Goal: Information Seeking & Learning: Learn about a topic

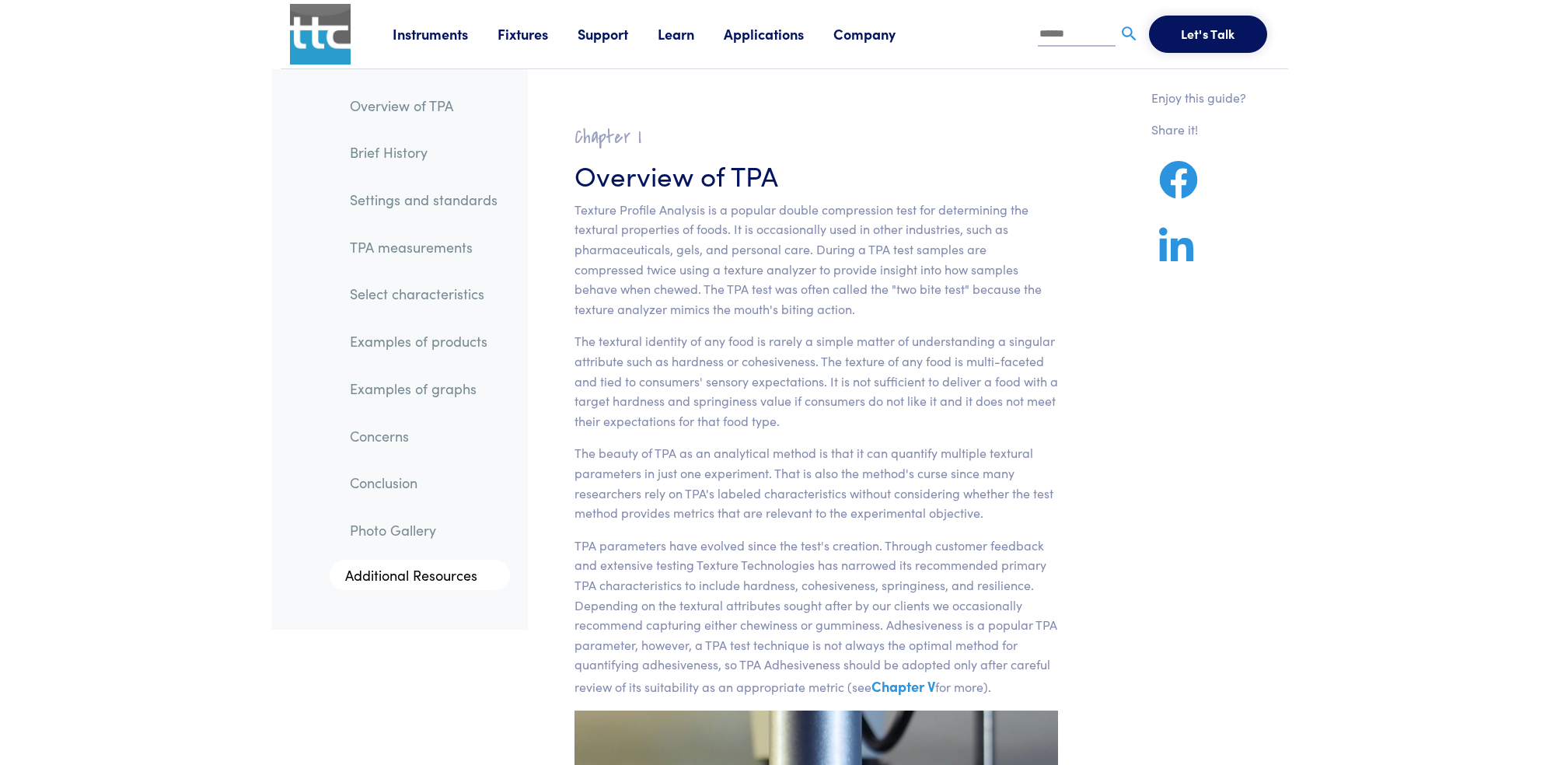
scroll to position [17079, 0]
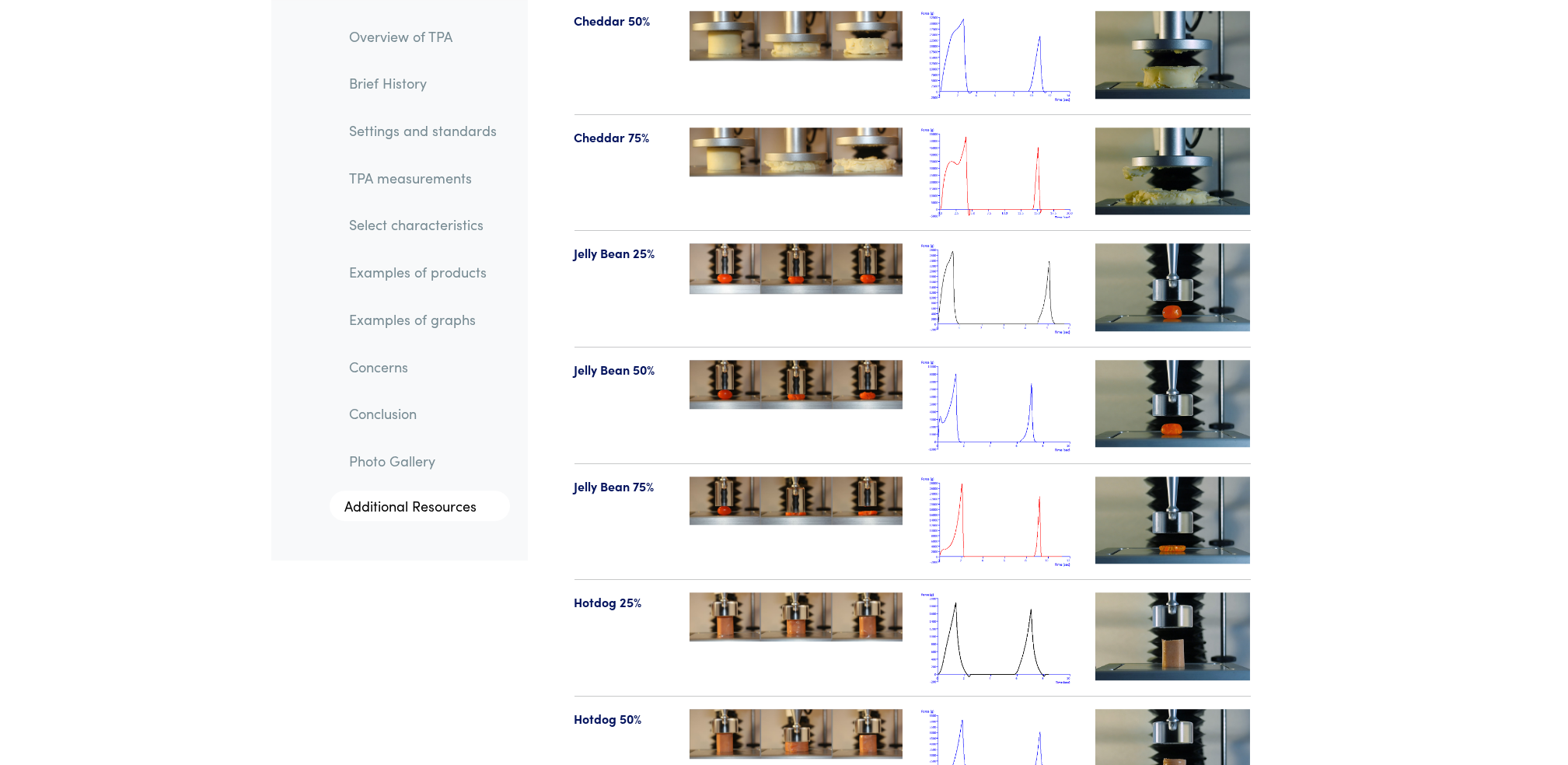
click at [452, 173] on link "TPA measurements" at bounding box center [423, 178] width 172 height 36
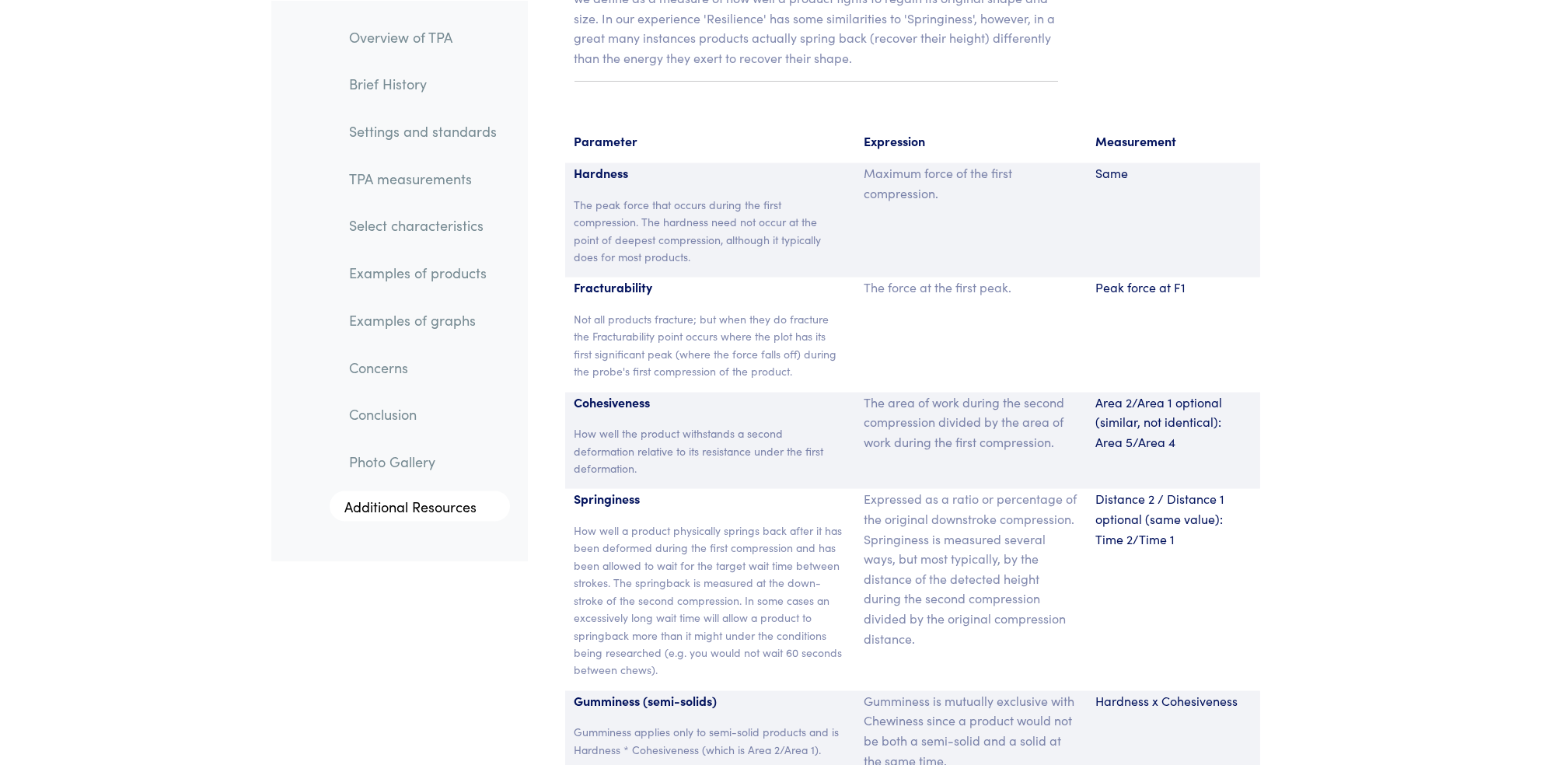
scroll to position [10197, 0]
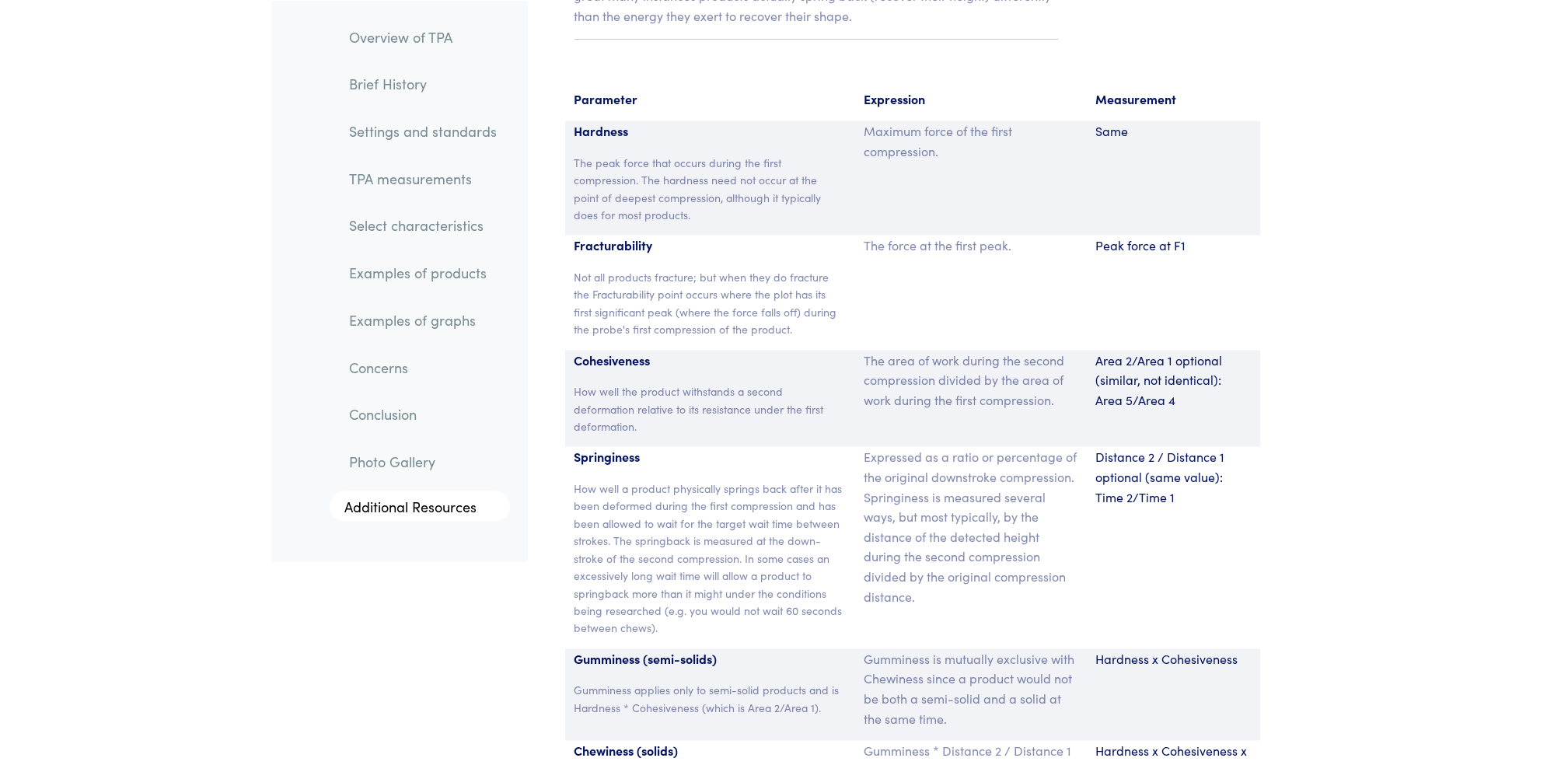
click at [410, 265] on link "Examples of products" at bounding box center [423, 272] width 172 height 36
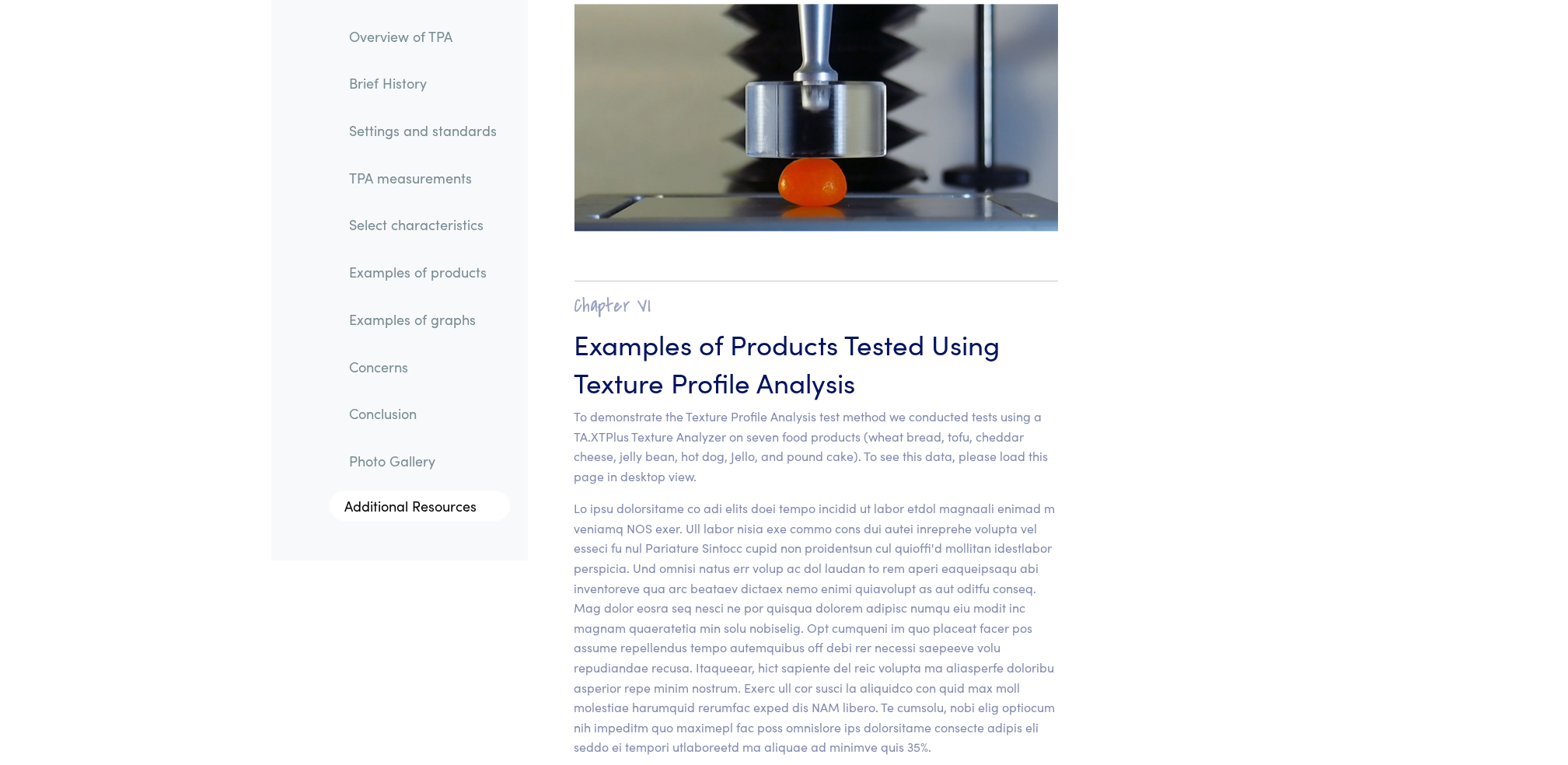
scroll to position [15329, 0]
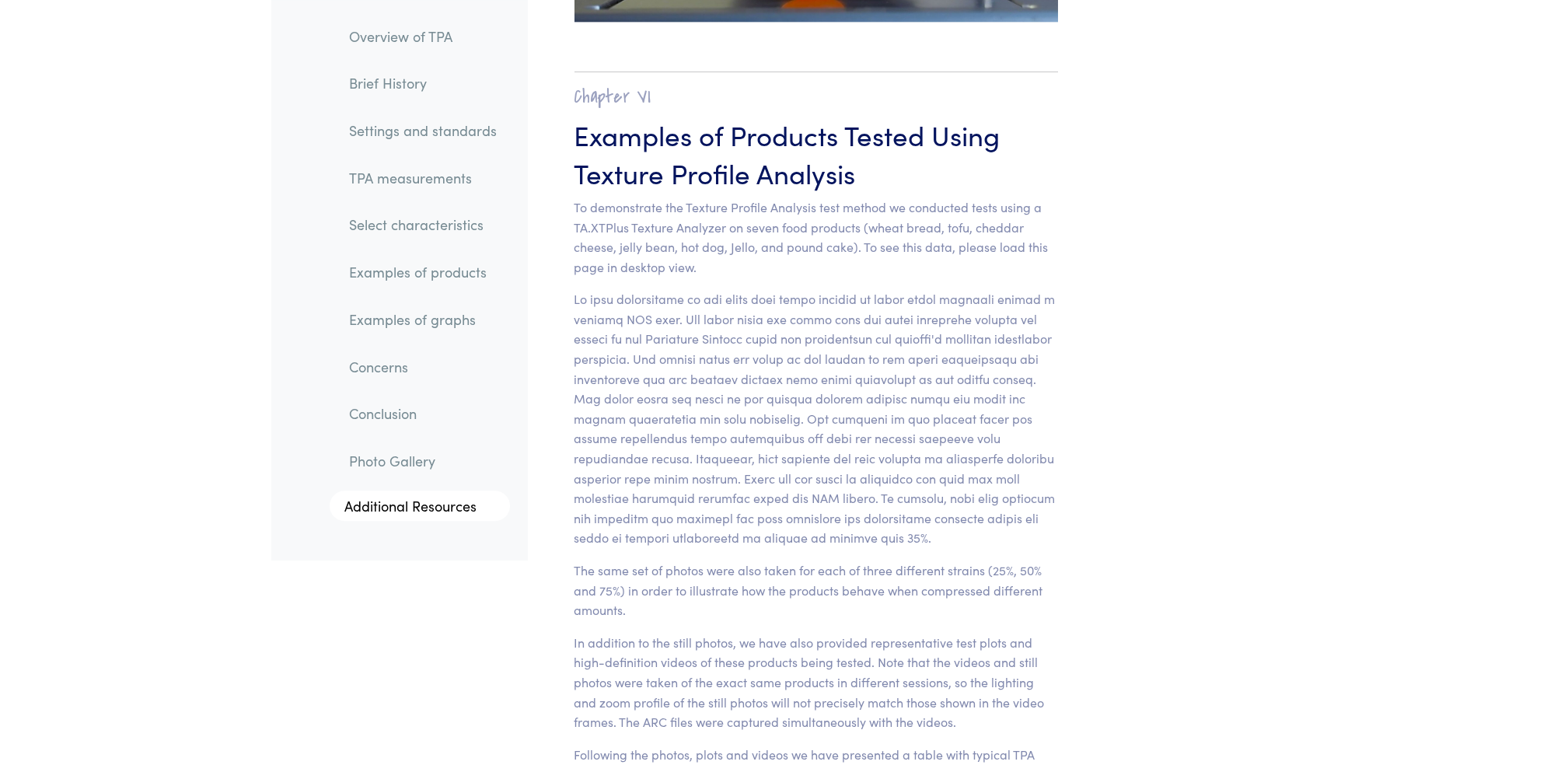
click at [410, 317] on link "Examples of graphs" at bounding box center [423, 319] width 172 height 36
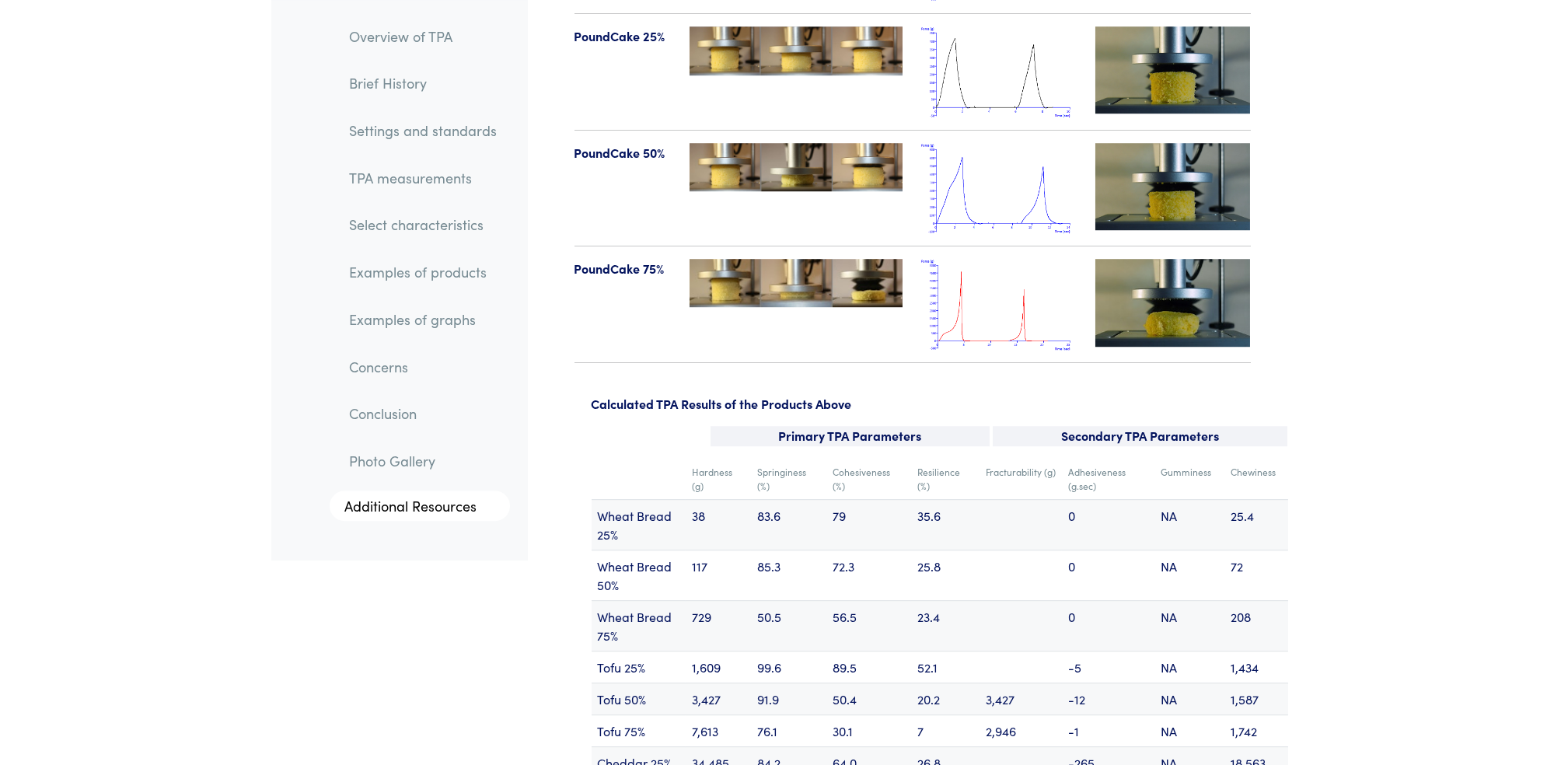
scroll to position [17674, 0]
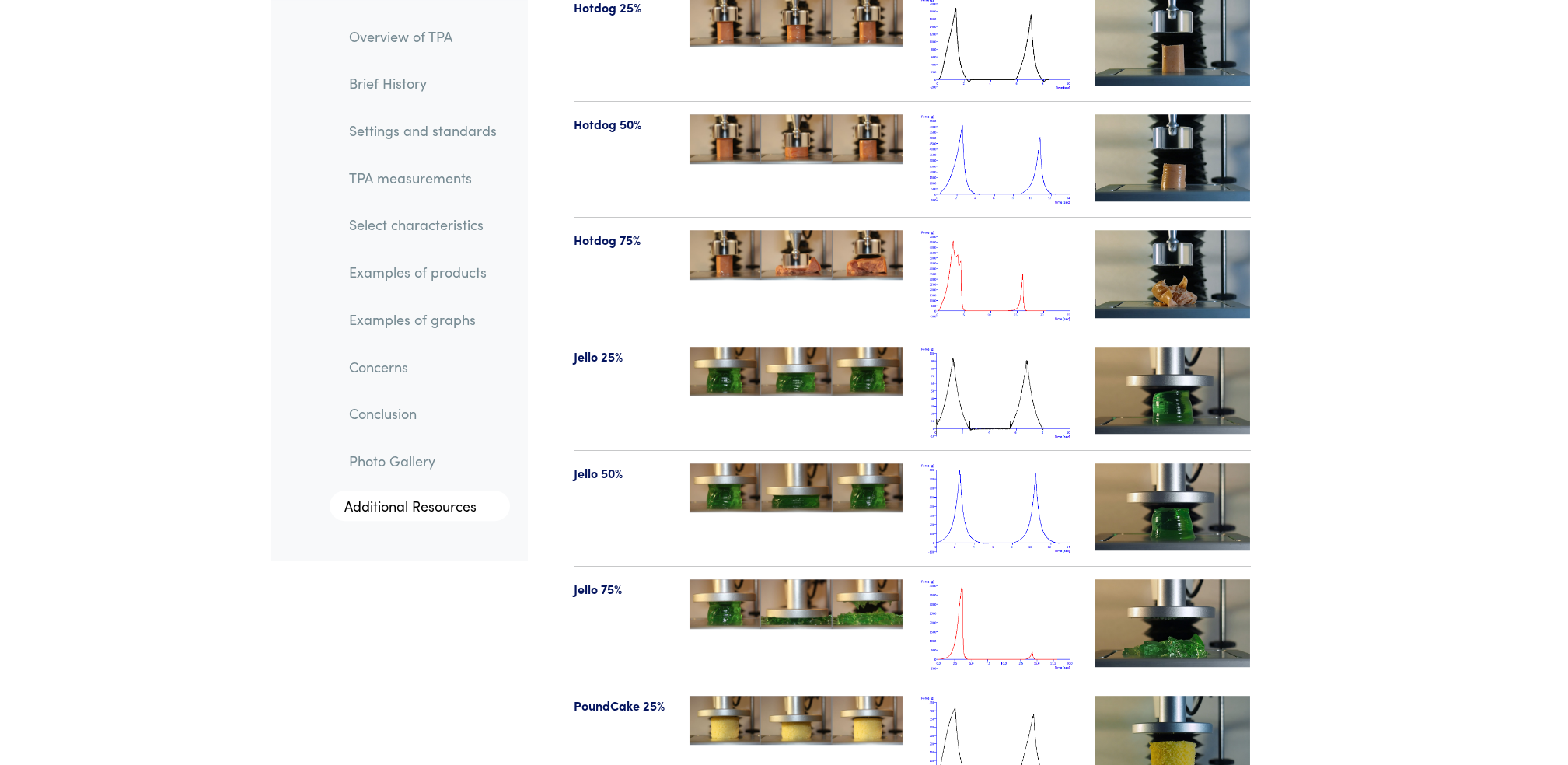
click at [1051, 346] on img at bounding box center [998, 391] width 155 height 91
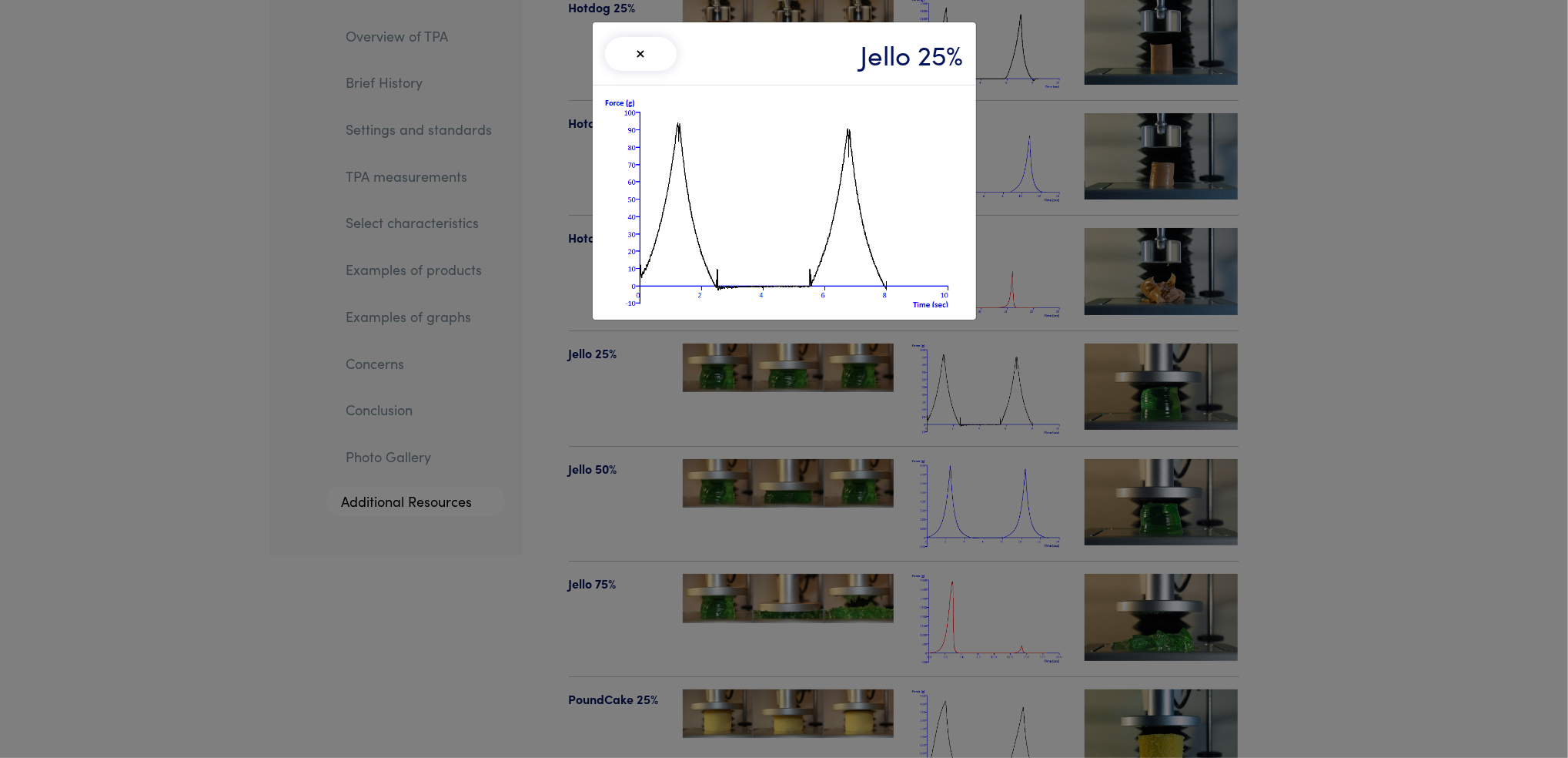
click at [517, 248] on div "× Jello 25%" at bounding box center [784, 379] width 1568 height 758
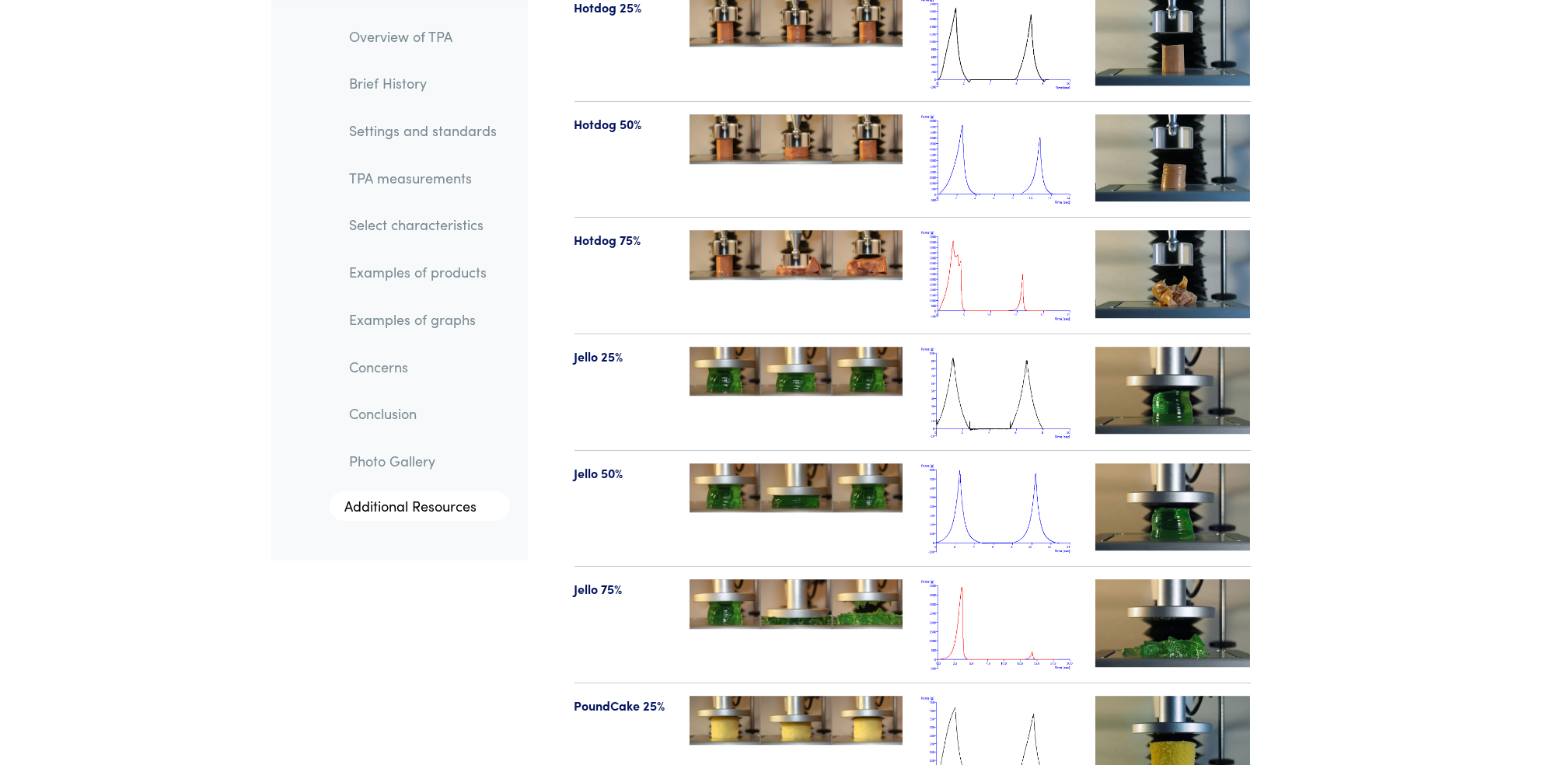
click at [450, 178] on link "TPA measurements" at bounding box center [423, 178] width 172 height 36
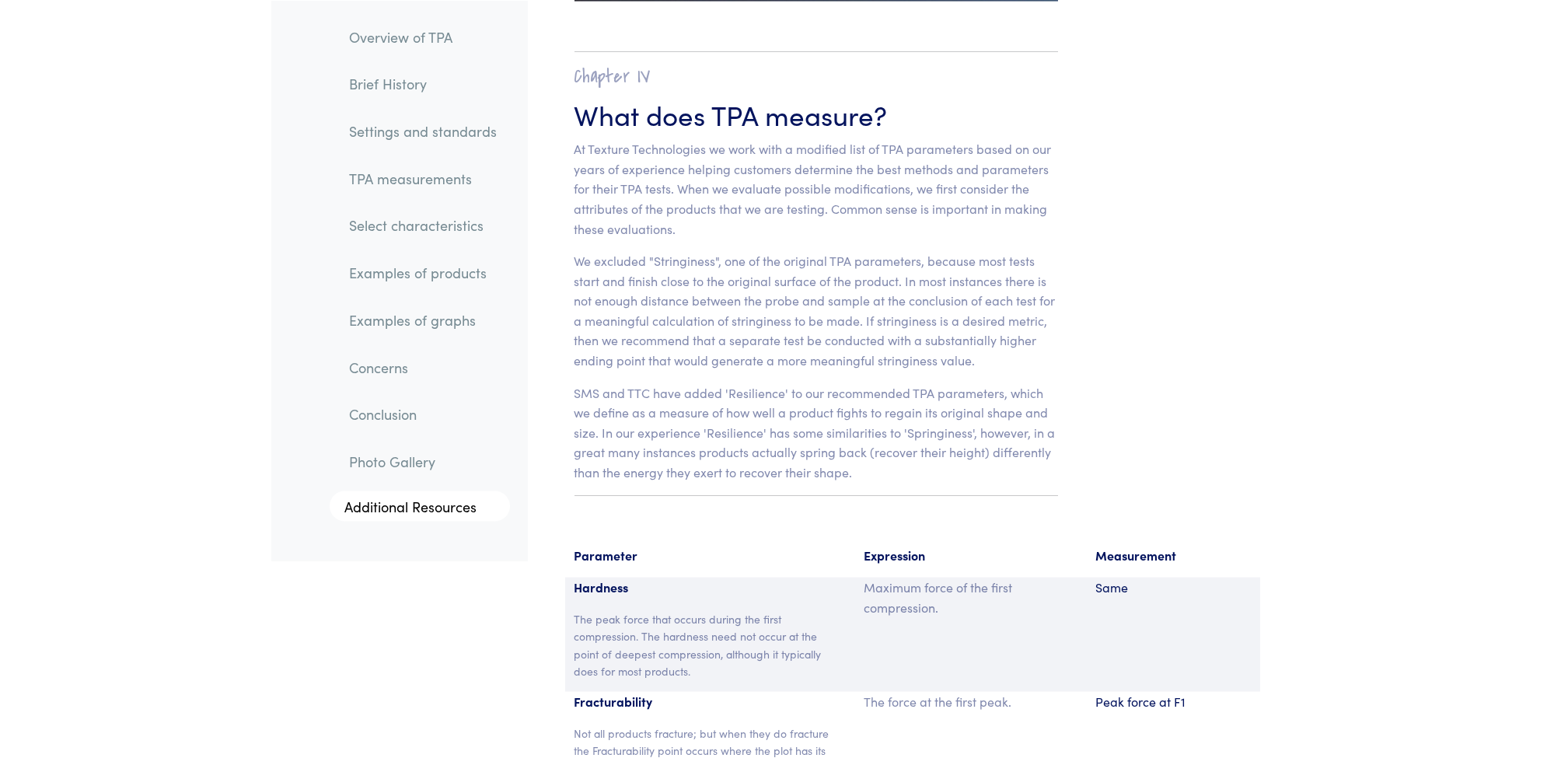
scroll to position [10409, 0]
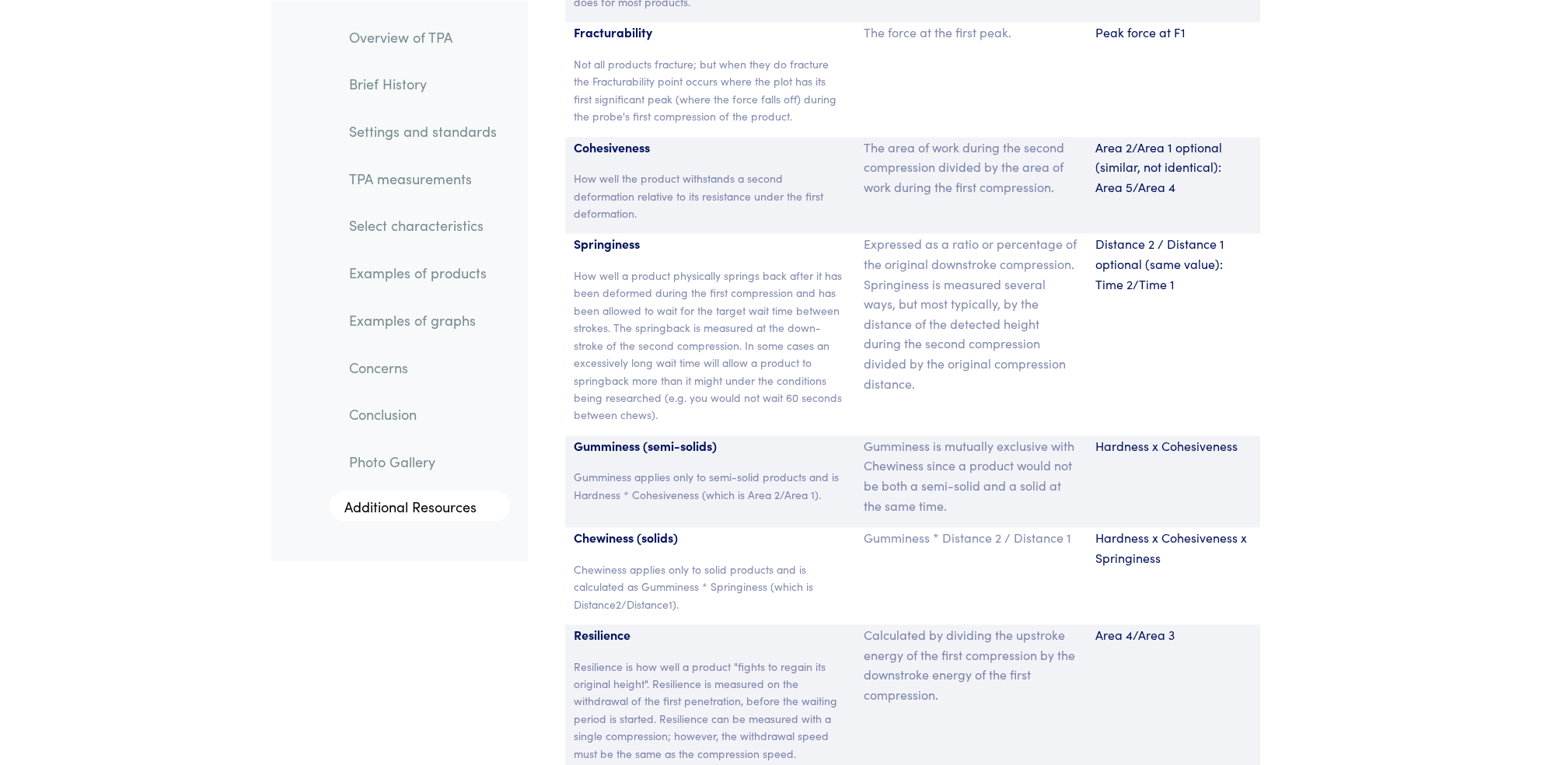
click at [452, 278] on link "Examples of products" at bounding box center [423, 272] width 172 height 36
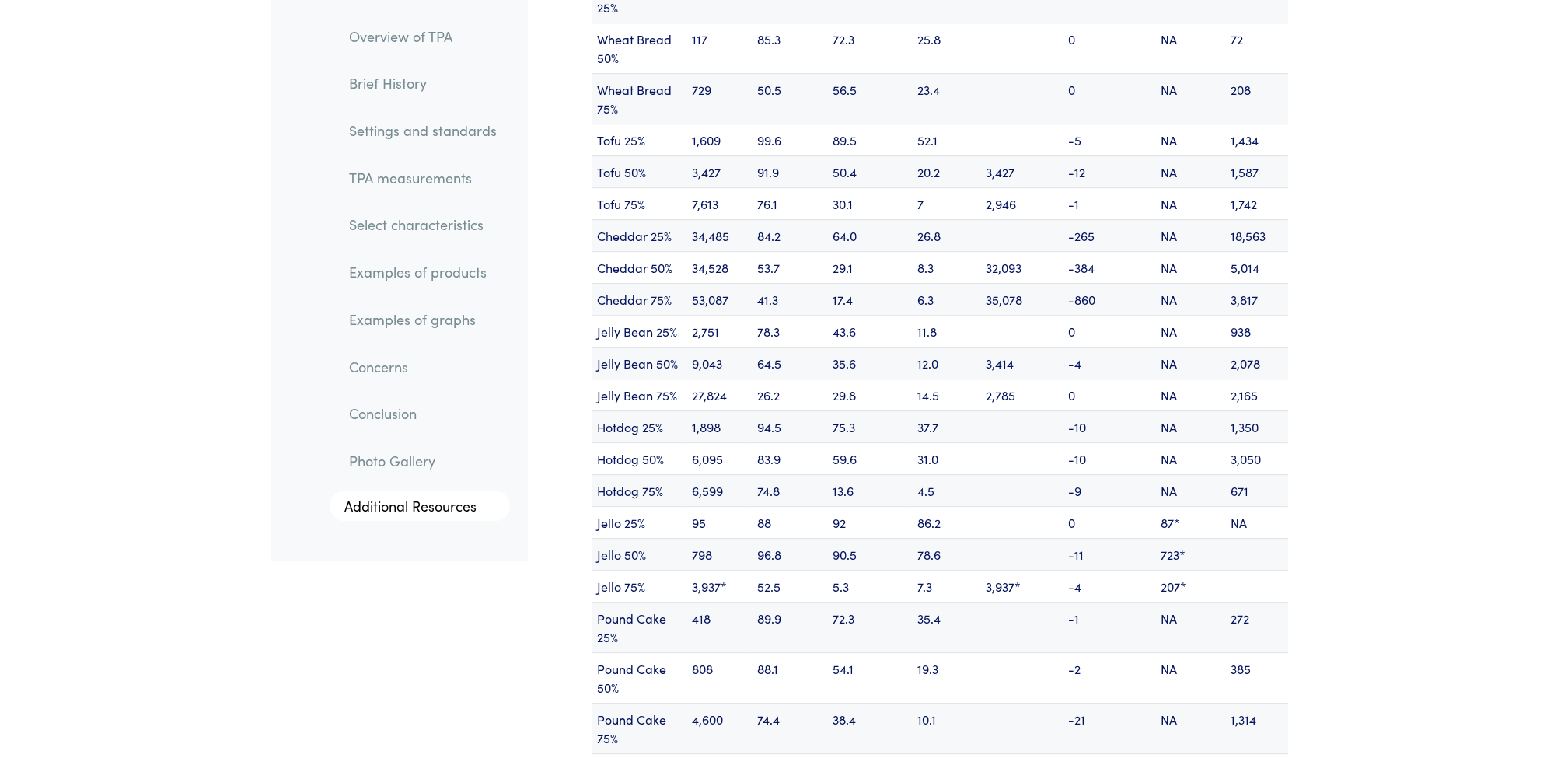
scroll to position [18922, 0]
